Goal: Check status

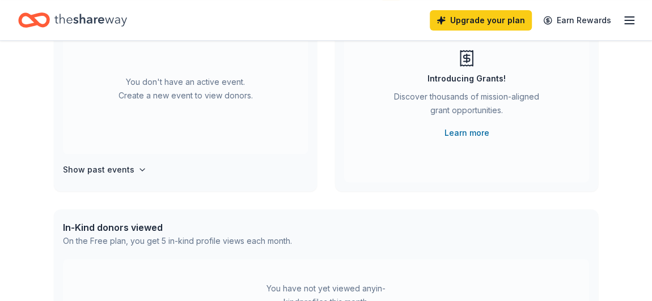
scroll to position [141, 0]
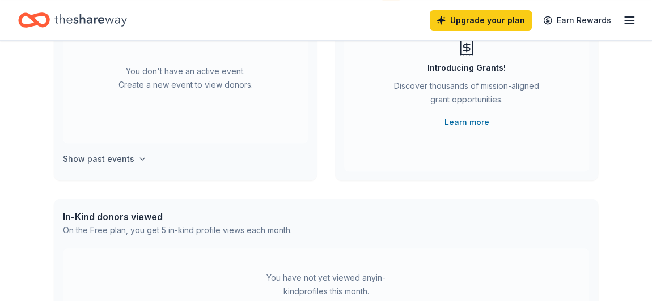
click at [138, 163] on icon "button" at bounding box center [142, 159] width 9 height 9
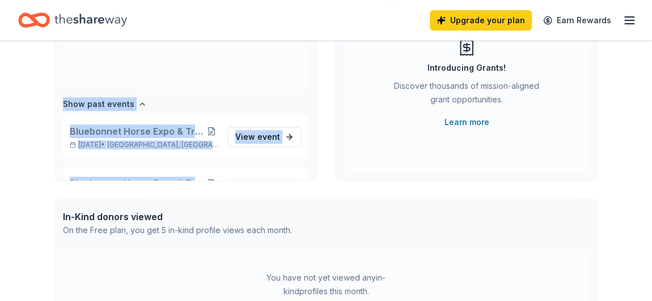
scroll to position [53, 0]
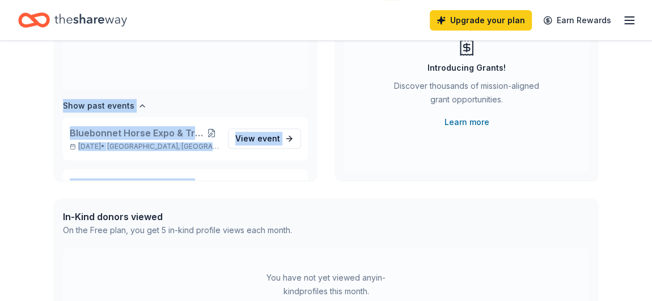
drag, startPoint x: 316, startPoint y: 109, endPoint x: 320, endPoint y: 78, distance: 31.4
click at [320, 78] on div "In-Kind Create new event You don't have an active event. Create a new event to …" at bounding box center [326, 79] width 544 height 204
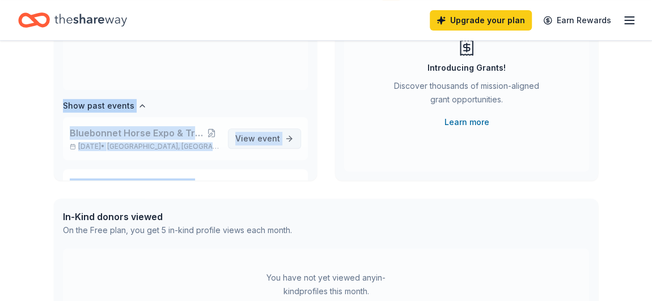
click at [260, 146] on link "View event" at bounding box center [264, 139] width 73 height 20
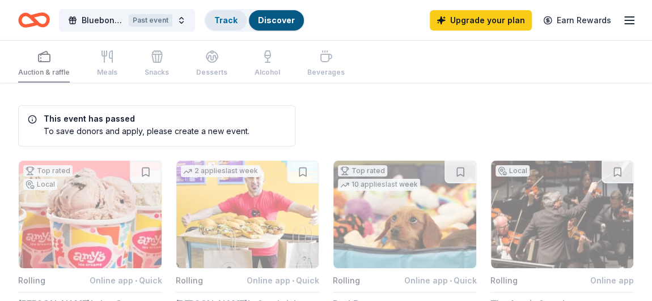
click at [220, 21] on link "Track" at bounding box center [225, 20] width 23 height 10
